Goal: Navigation & Orientation: Find specific page/section

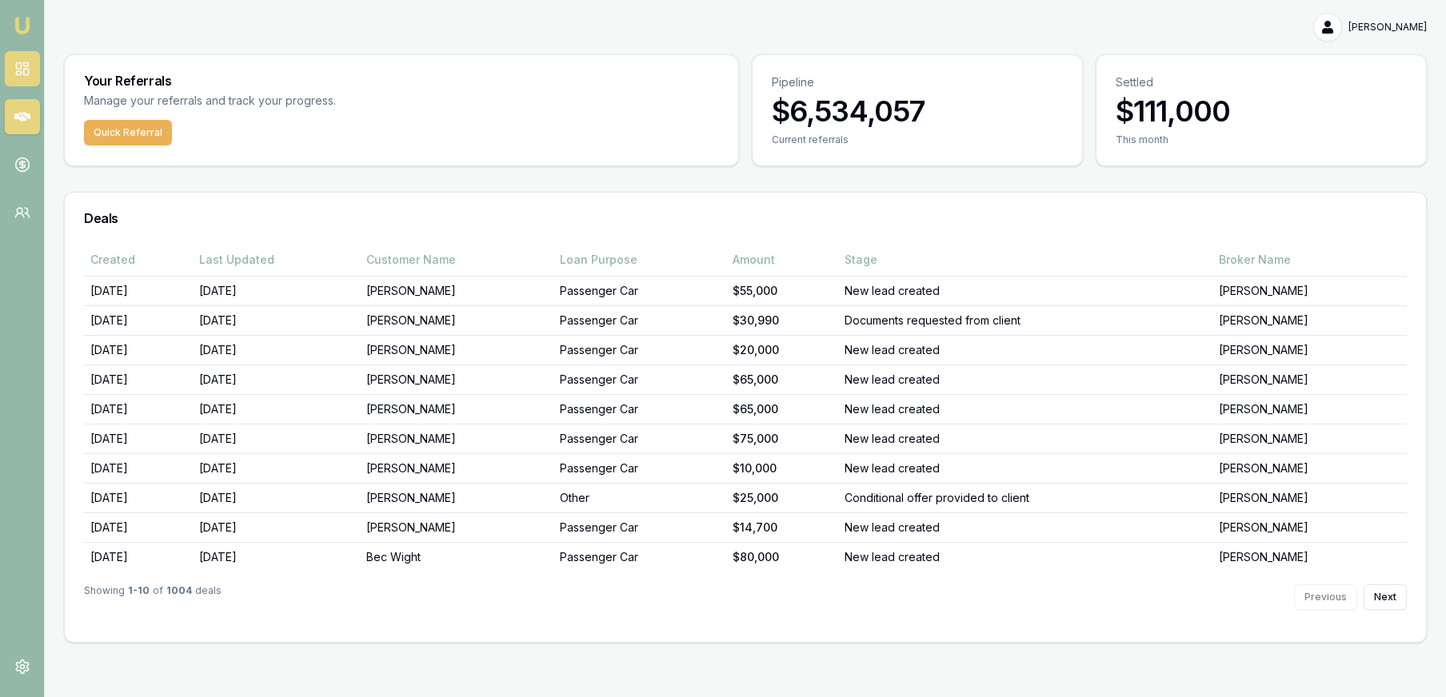
click at [25, 71] on icon at bounding box center [22, 69] width 16 height 16
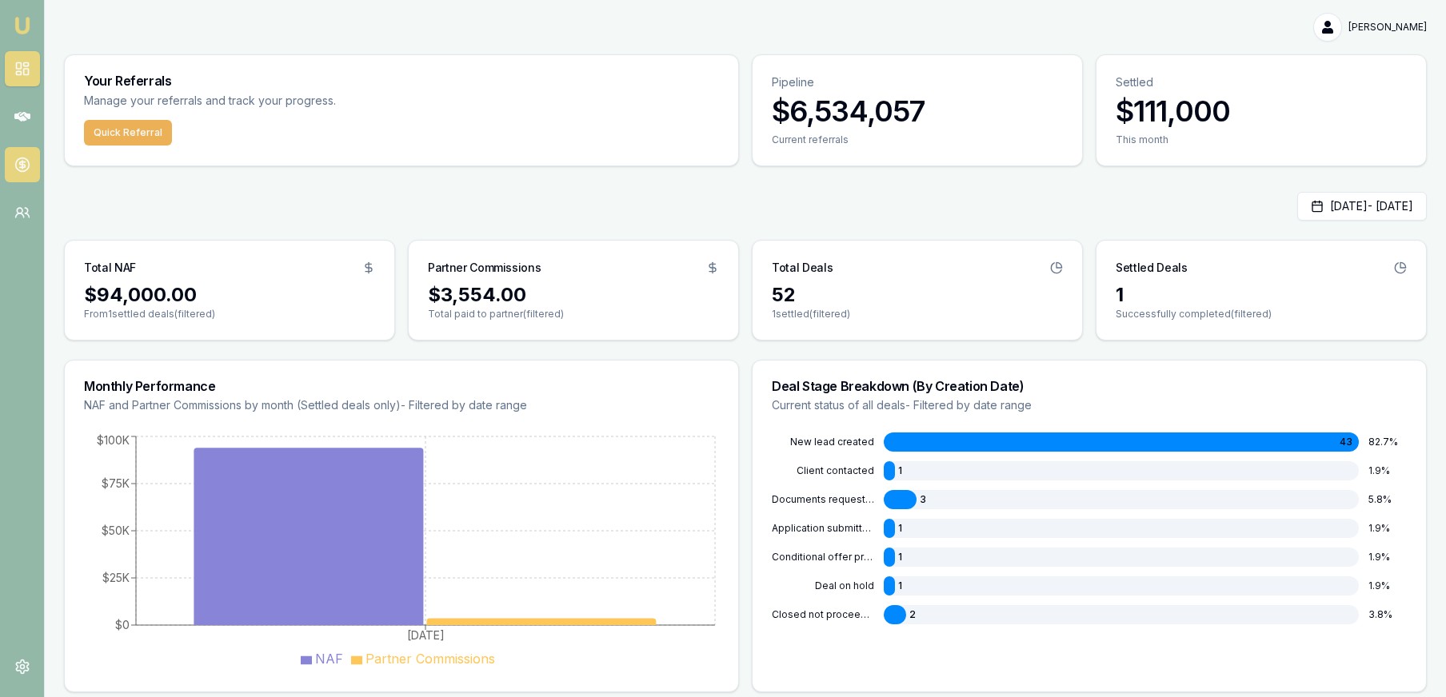
click at [24, 149] on link at bounding box center [22, 164] width 35 height 35
